Goal: Task Accomplishment & Management: Manage account settings

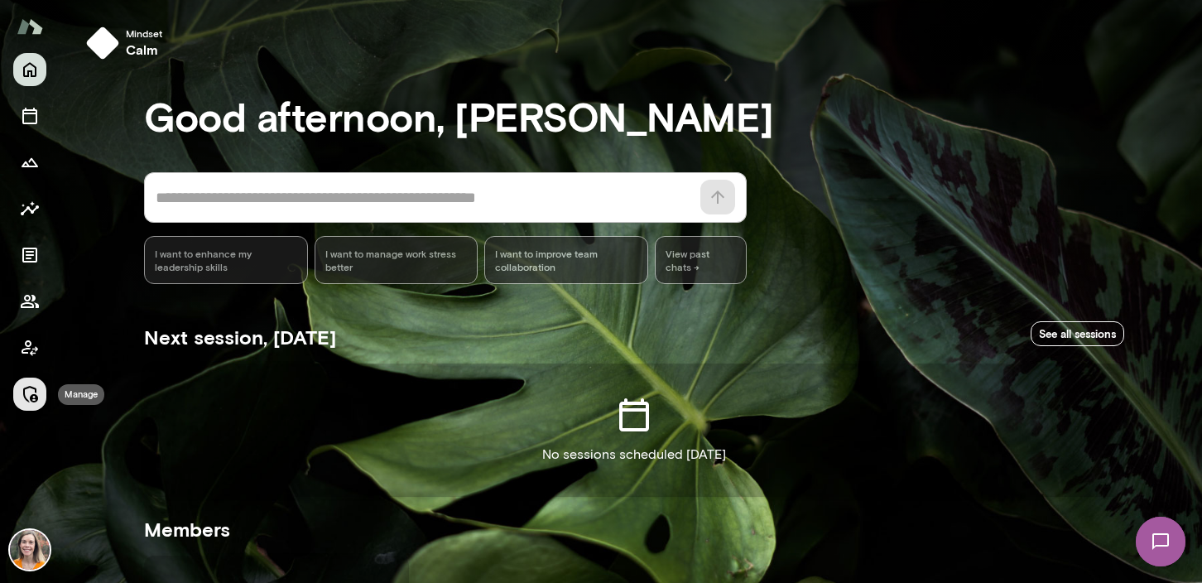
click at [26, 392] on icon "Manage" at bounding box center [30, 394] width 20 height 20
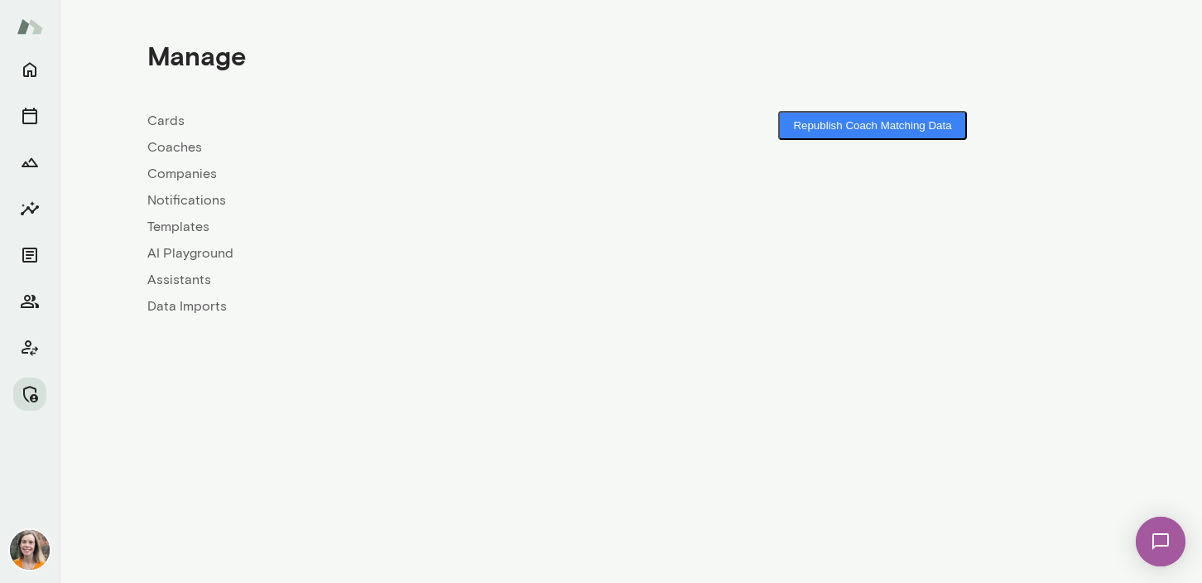
click at [174, 145] on link "Coaches" at bounding box center [388, 147] width 483 height 20
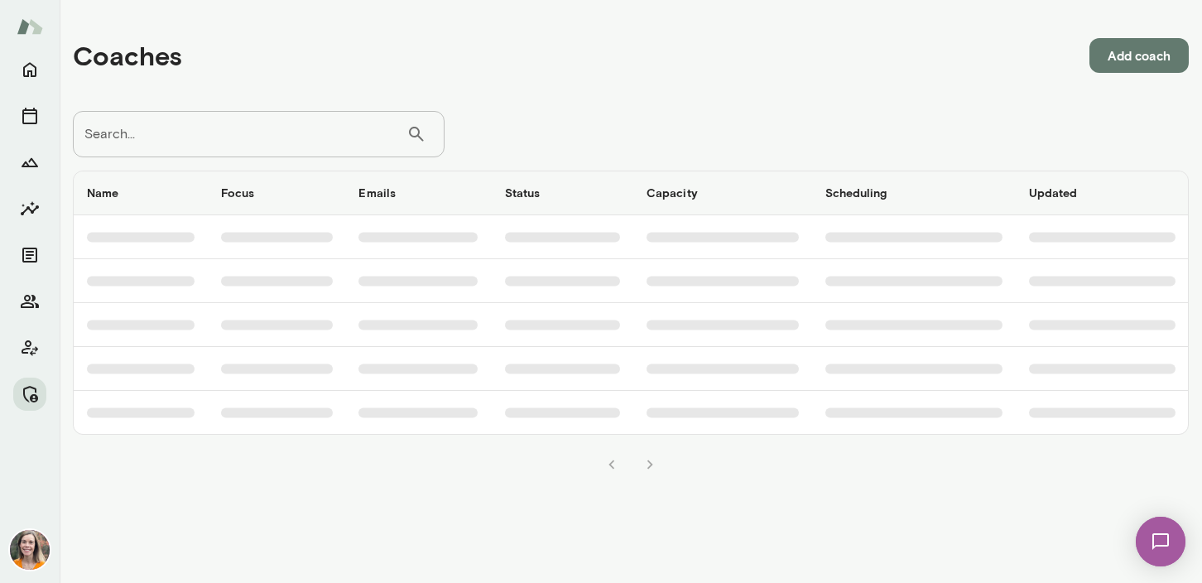
click at [171, 142] on input "Search..." at bounding box center [240, 134] width 334 height 46
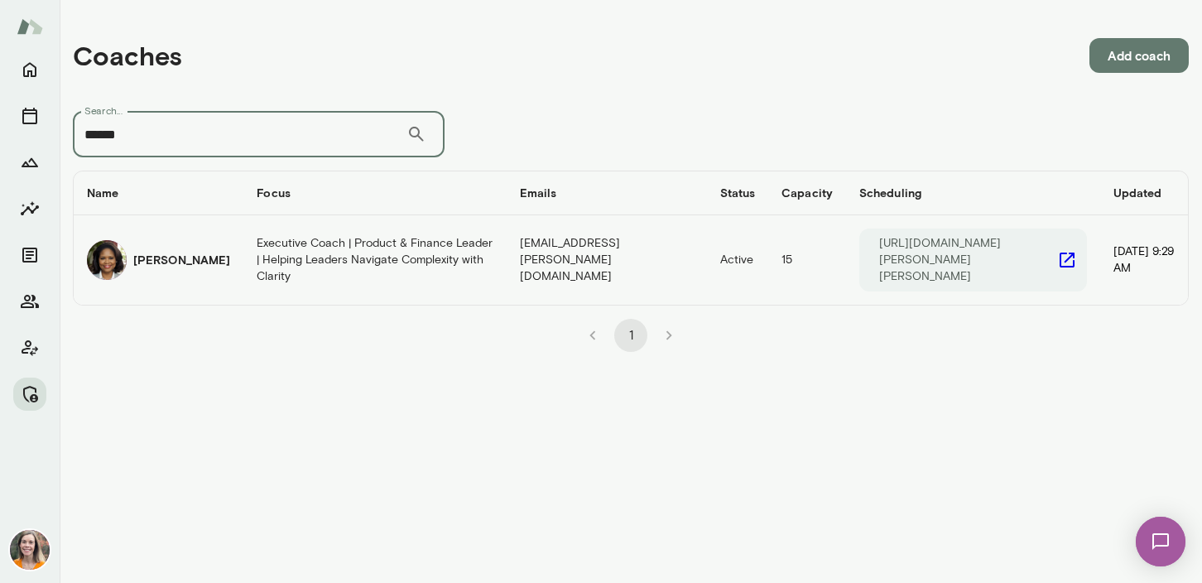
type input "******"
click at [166, 252] on h6 "[PERSON_NAME]" at bounding box center [181, 260] width 97 height 17
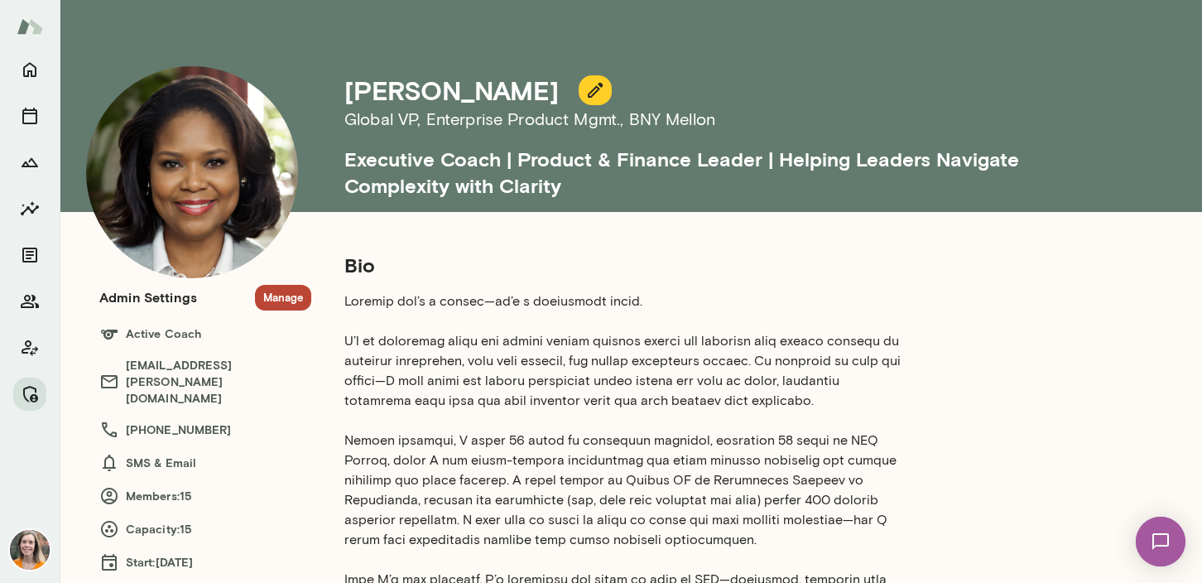
click at [280, 295] on button "Manage" at bounding box center [283, 298] width 56 height 26
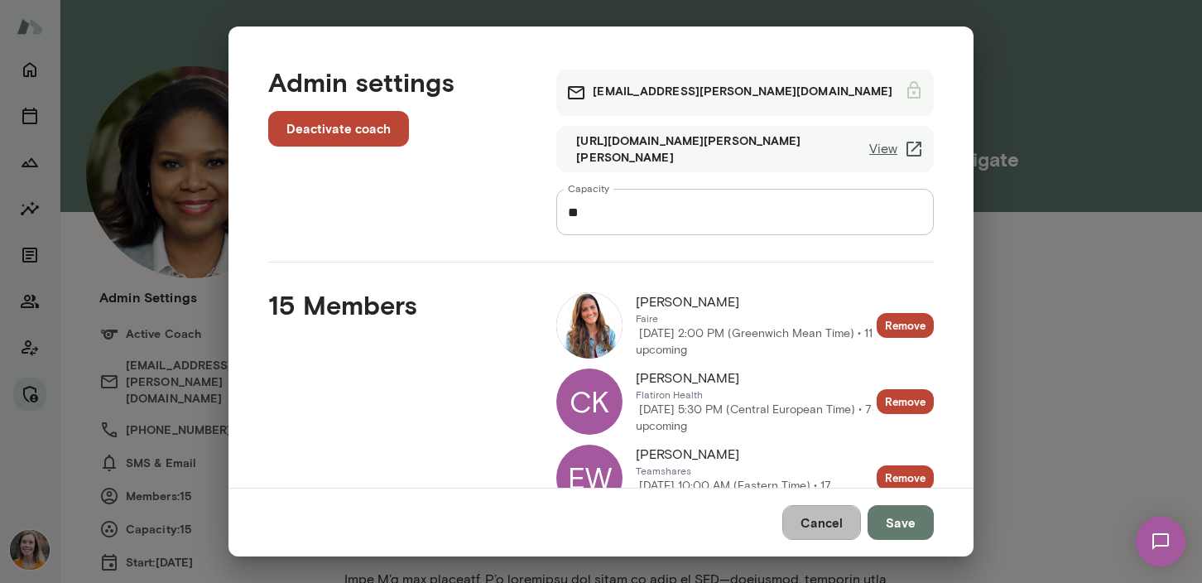
click at [826, 524] on button "Cancel" at bounding box center [821, 522] width 79 height 35
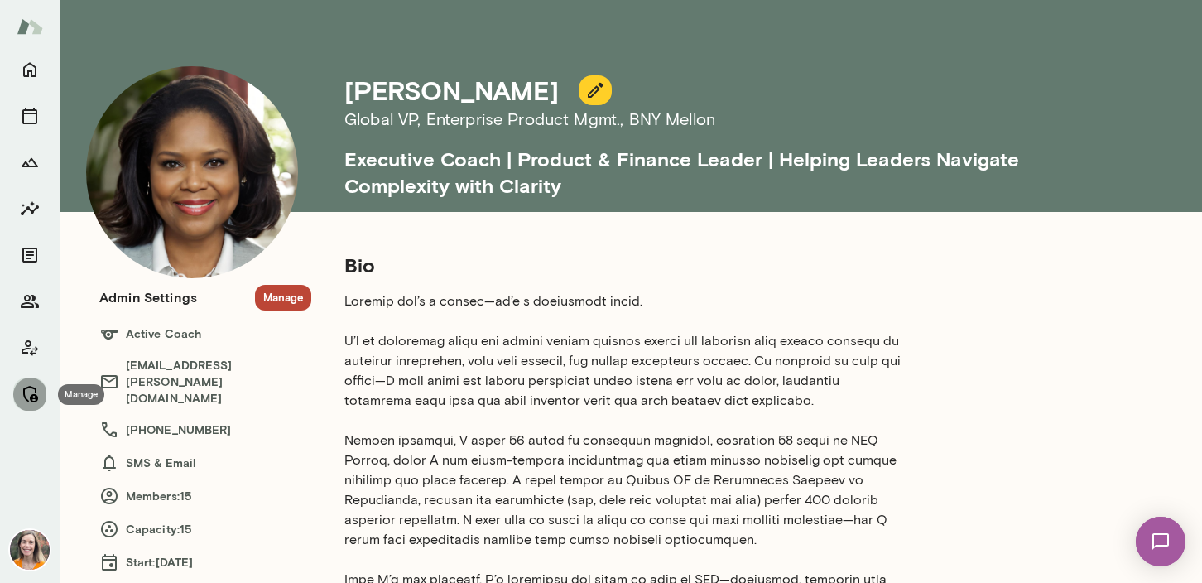
click at [29, 396] on icon "Manage" at bounding box center [30, 394] width 20 height 20
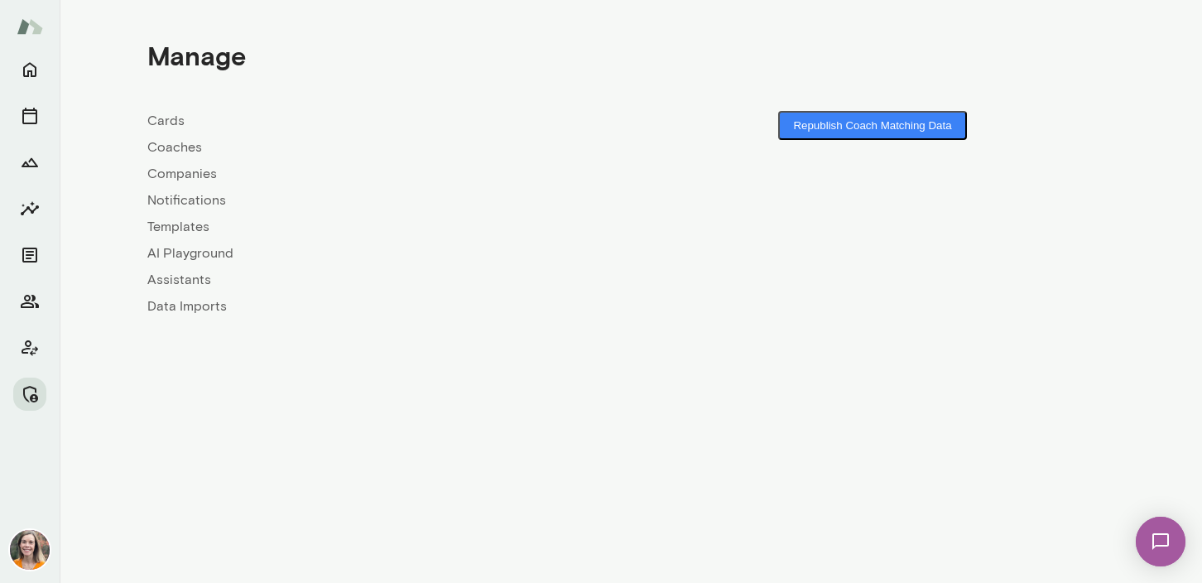
click at [176, 133] on div "Cards Coaches Companies Notifications Templates AI Playground Assistants Data I…" at bounding box center [388, 213] width 483 height 205
click at [176, 150] on link "Coaches" at bounding box center [388, 147] width 483 height 20
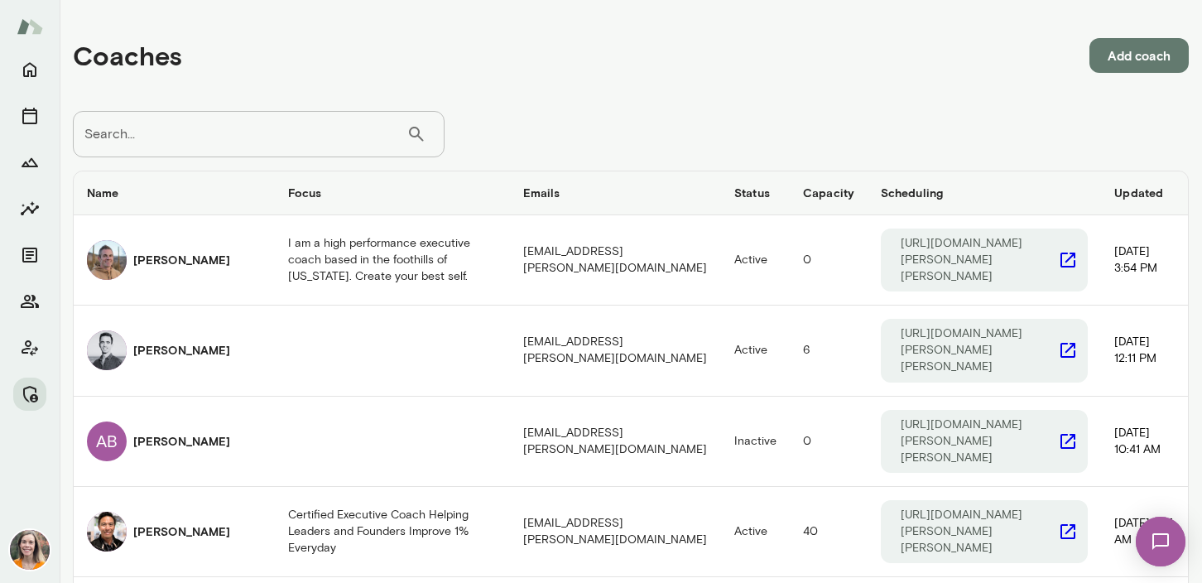
click at [224, 144] on input "Search..." at bounding box center [240, 134] width 334 height 46
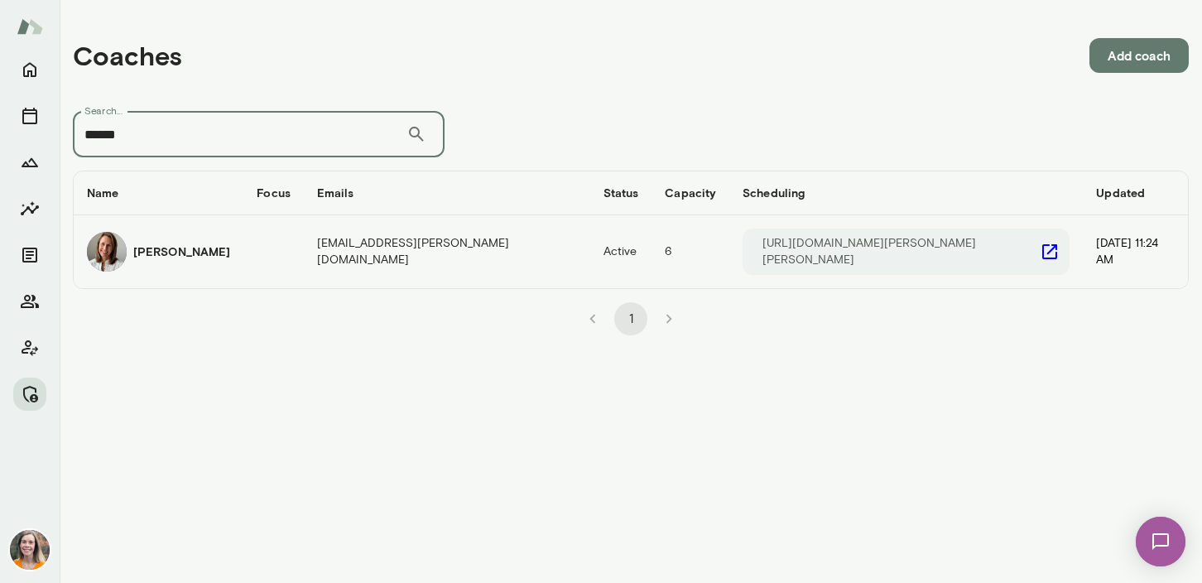
type input "******"
click at [230, 257] on div "[PERSON_NAME]" at bounding box center [158, 252] width 143 height 40
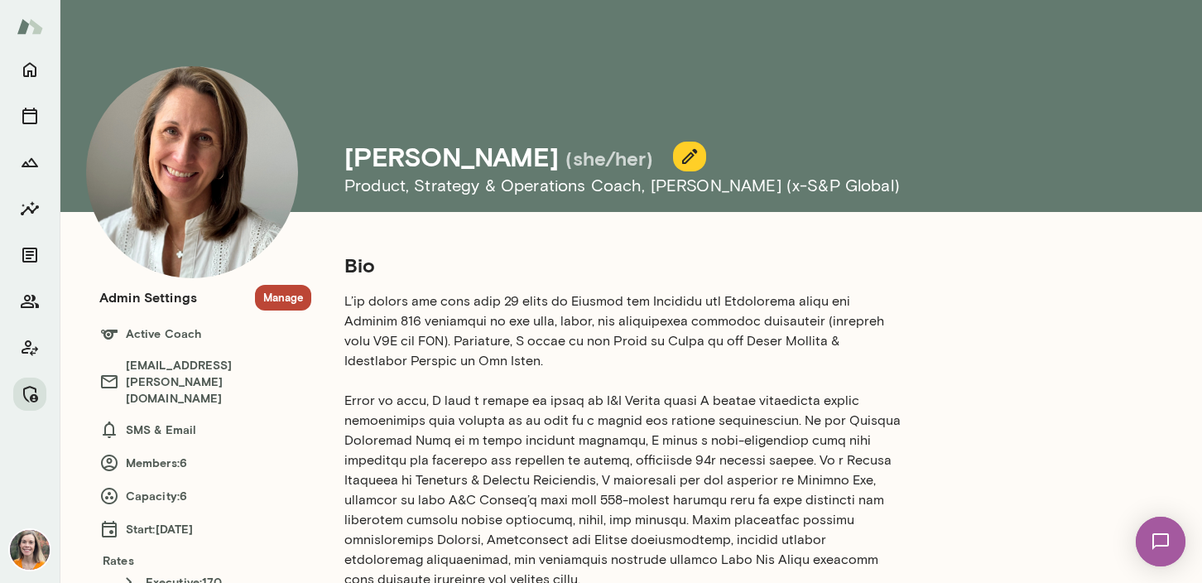
click at [282, 303] on button "Manage" at bounding box center [283, 298] width 56 height 26
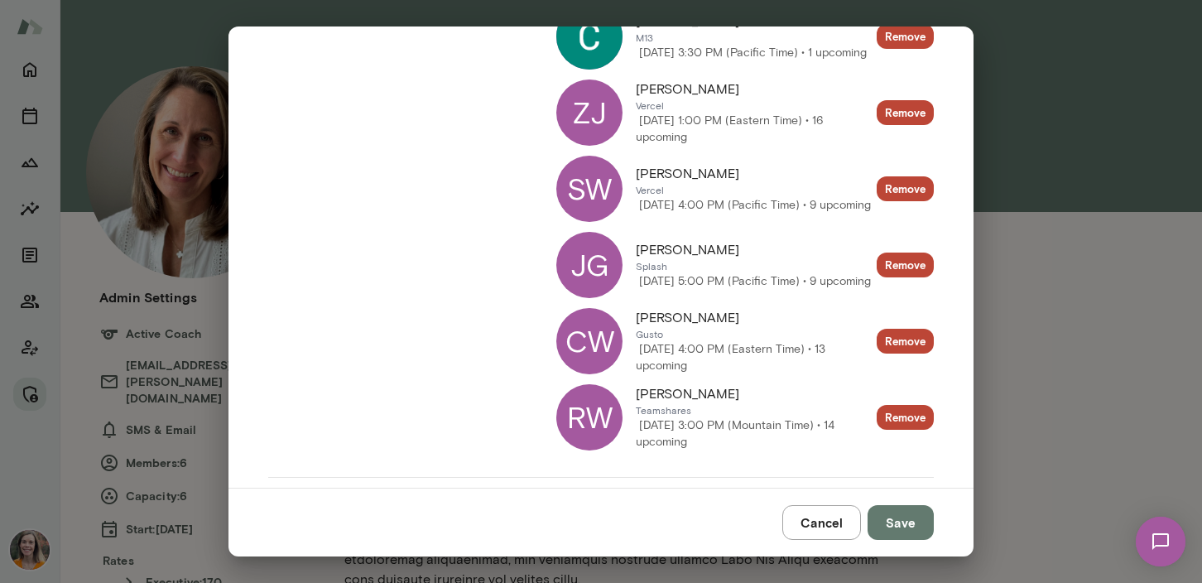
scroll to position [290, 0]
click at [827, 534] on button "Cancel" at bounding box center [821, 522] width 79 height 35
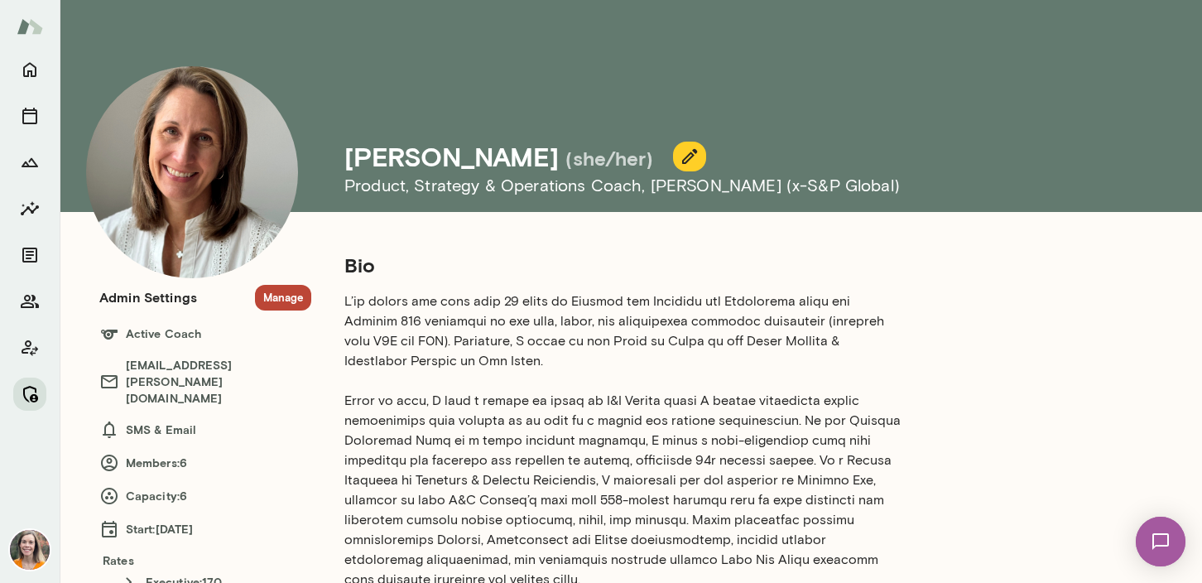
click at [25, 390] on icon "Manage" at bounding box center [30, 394] width 20 height 20
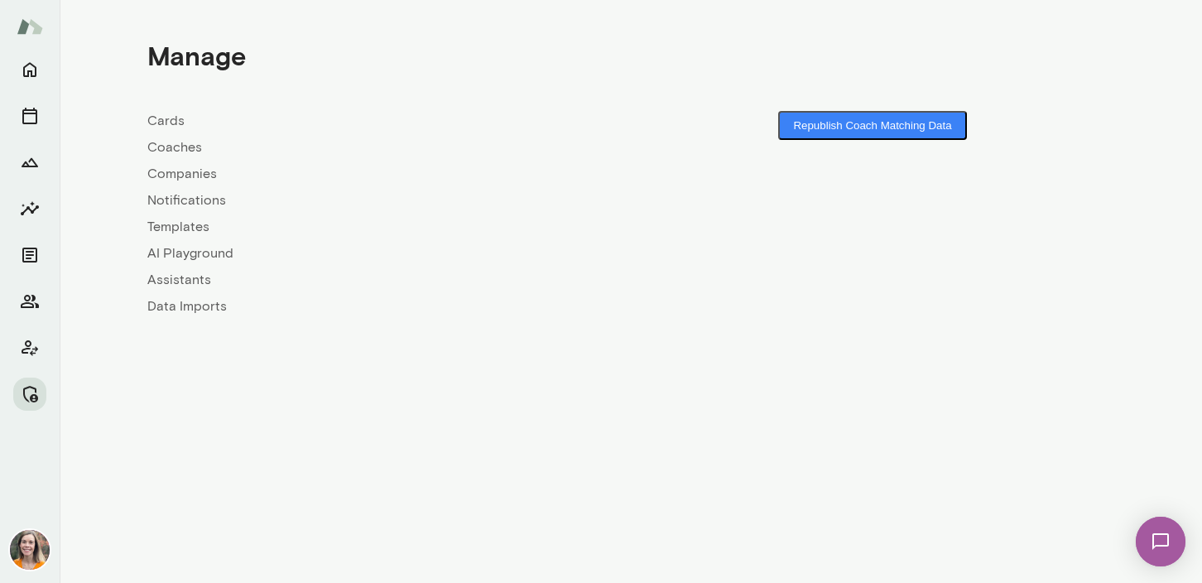
click at [173, 147] on link "Coaches" at bounding box center [388, 147] width 483 height 20
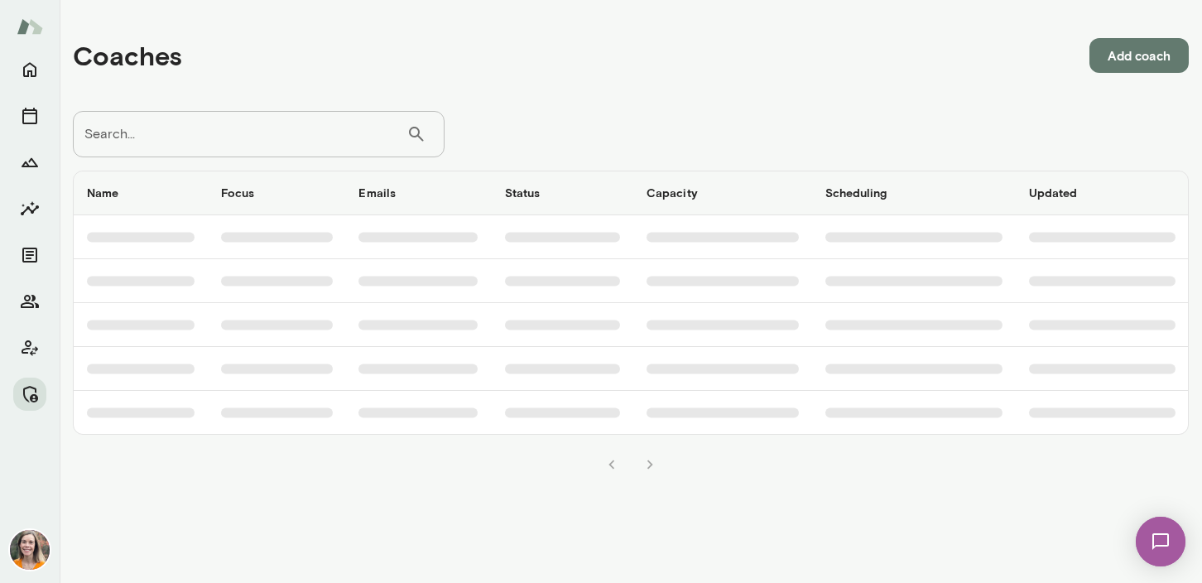
click at [197, 125] on input "Search..." at bounding box center [240, 134] width 334 height 46
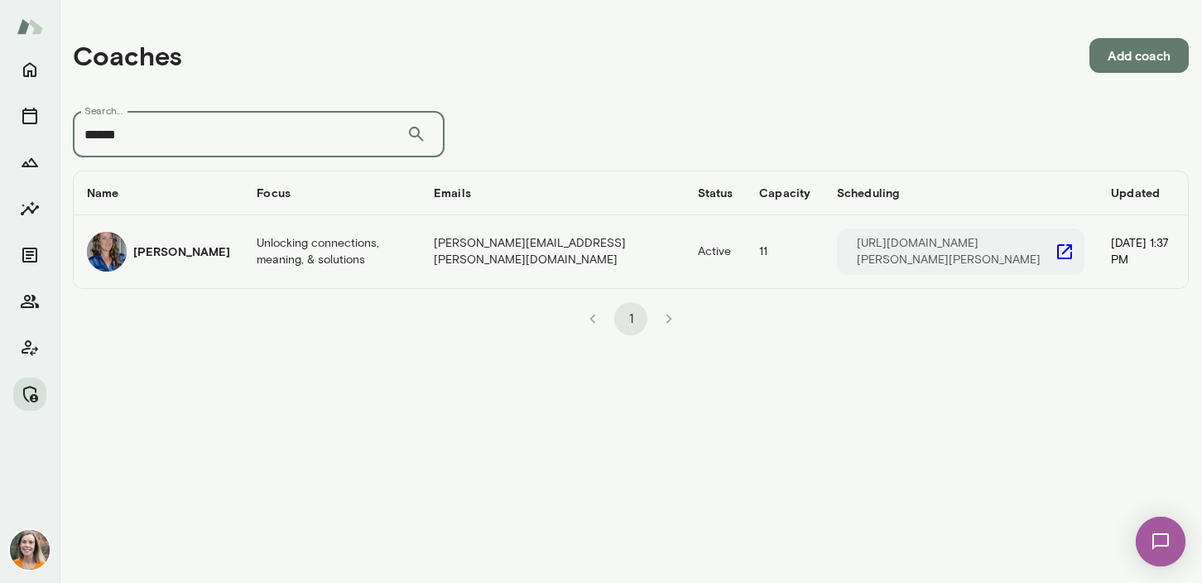
type input "******"
click at [284, 258] on td "Unlocking connections, meaning, & solutions" at bounding box center [331, 251] width 177 height 73
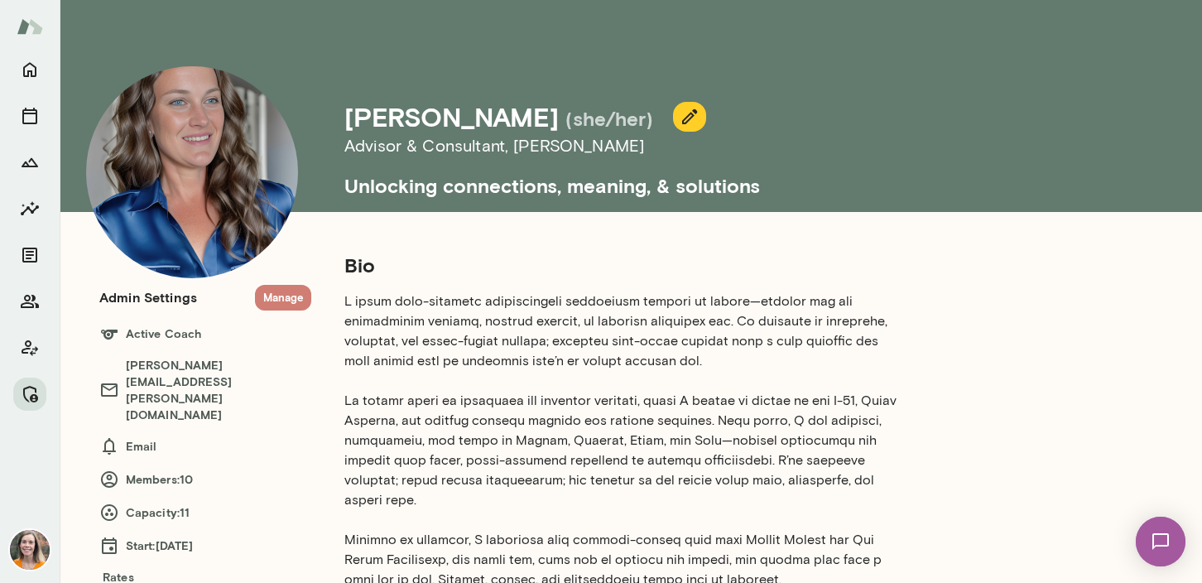
click at [280, 298] on button "Manage" at bounding box center [283, 298] width 56 height 26
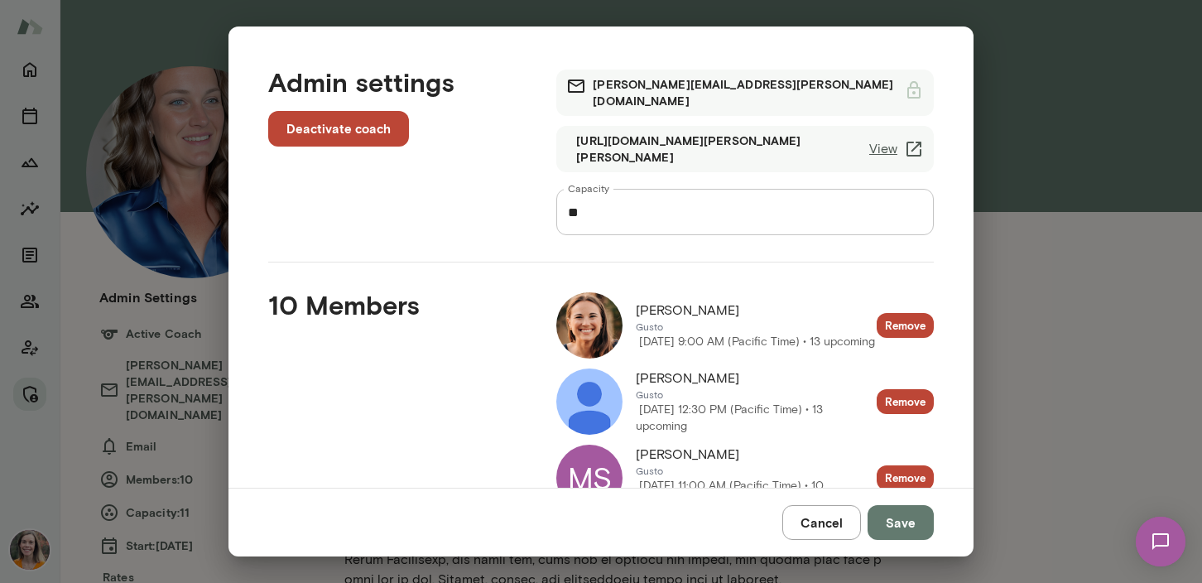
click at [824, 523] on button "Cancel" at bounding box center [821, 522] width 79 height 35
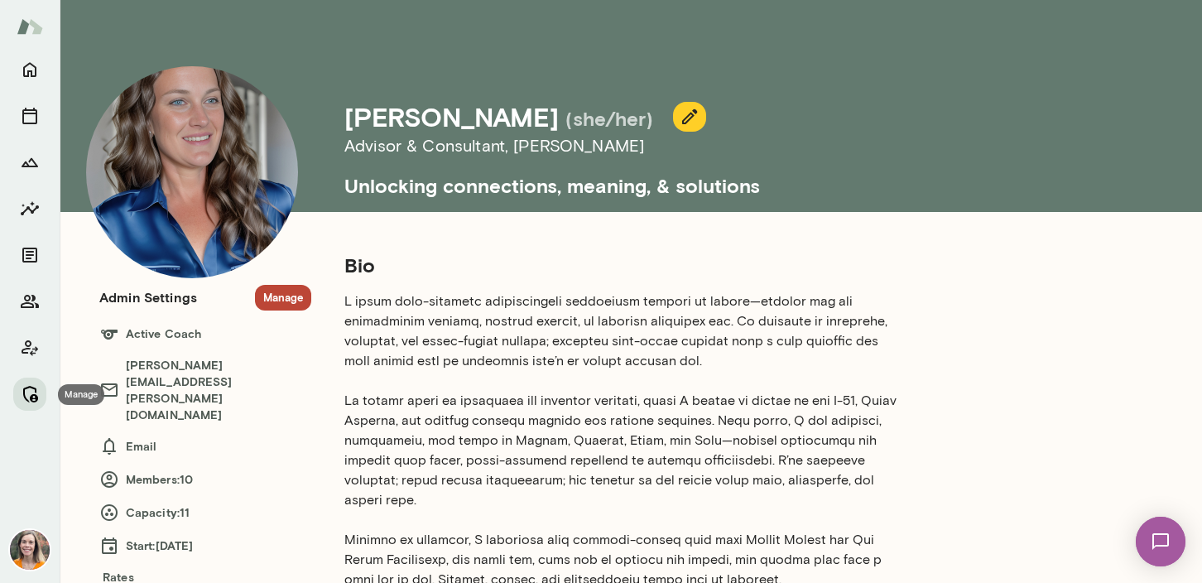
click at [33, 391] on icon "Manage" at bounding box center [30, 394] width 20 height 20
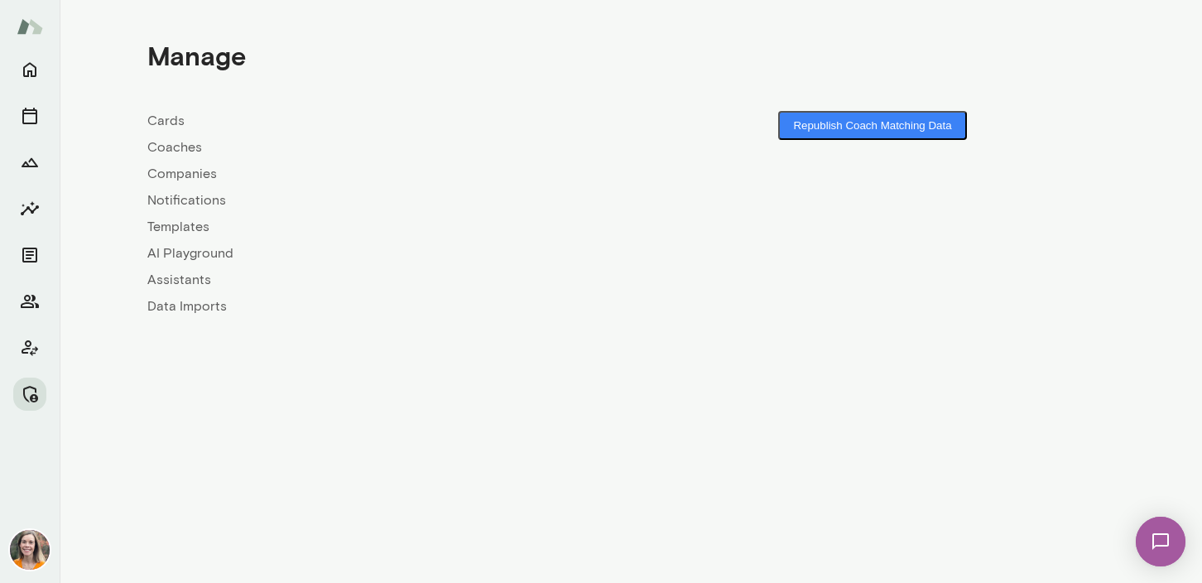
click at [178, 147] on link "Coaches" at bounding box center [388, 147] width 483 height 20
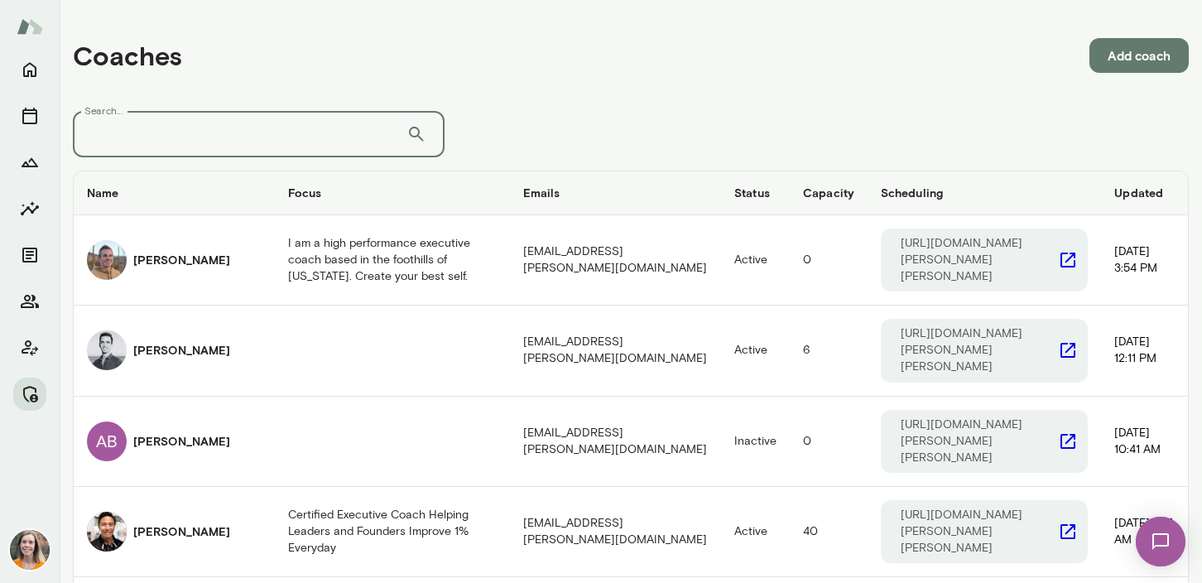
click at [252, 148] on input "Search..." at bounding box center [240, 134] width 334 height 46
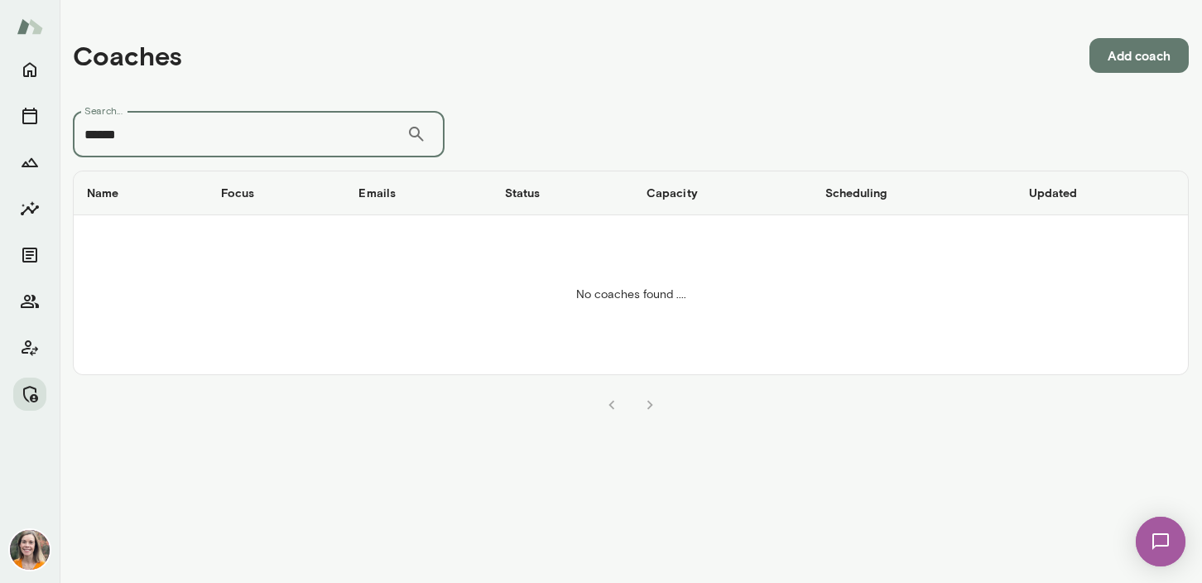
drag, startPoint x: 158, startPoint y: 142, endPoint x: 43, endPoint y: 129, distance: 115.7
click at [43, 129] on div "Coaches Add coach Search... ****** ​ Search... Name Focus Emails Status Capacit…" at bounding box center [601, 291] width 1202 height 583
type input "*"
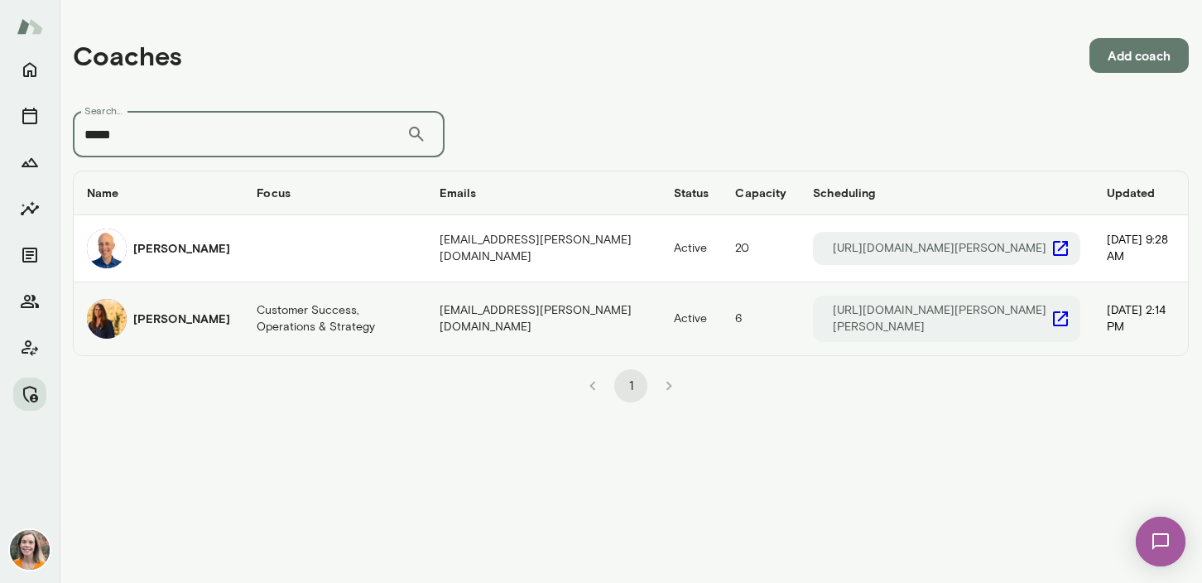
type input "*****"
click at [166, 327] on h6 "[PERSON_NAME]" at bounding box center [181, 318] width 97 height 17
